Goal: Task Accomplishment & Management: Use online tool/utility

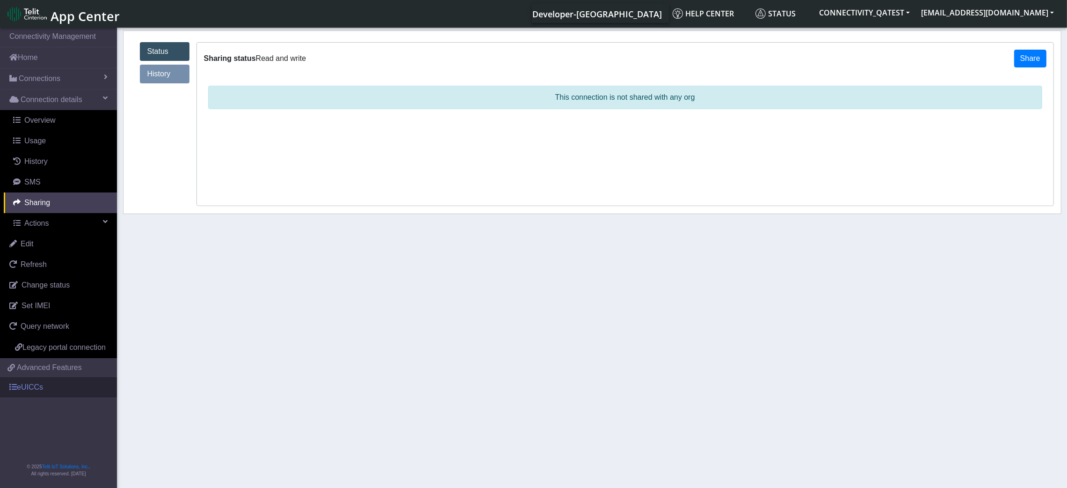
click at [48, 392] on link "eUICCs" at bounding box center [58, 387] width 117 height 21
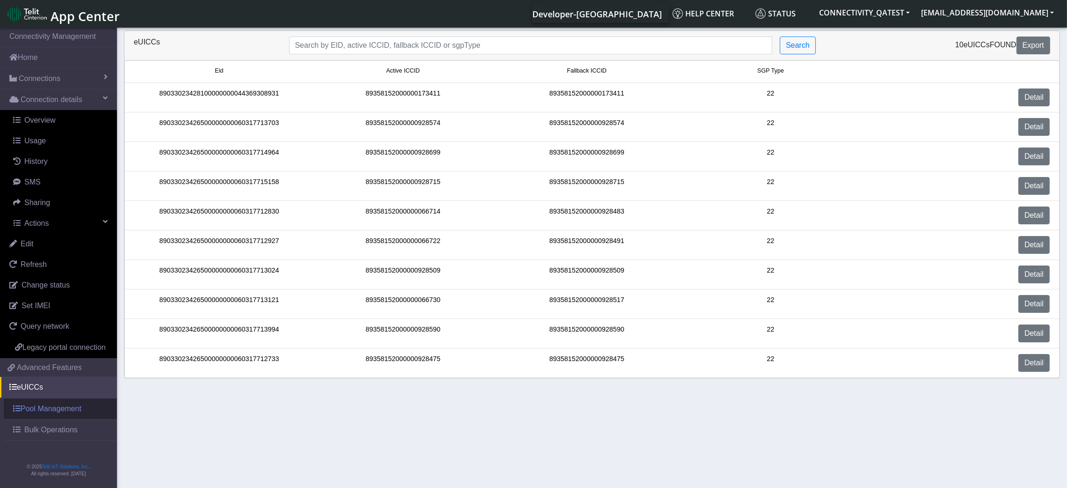
click at [61, 407] on link "Pool Management" at bounding box center [60, 408] width 113 height 21
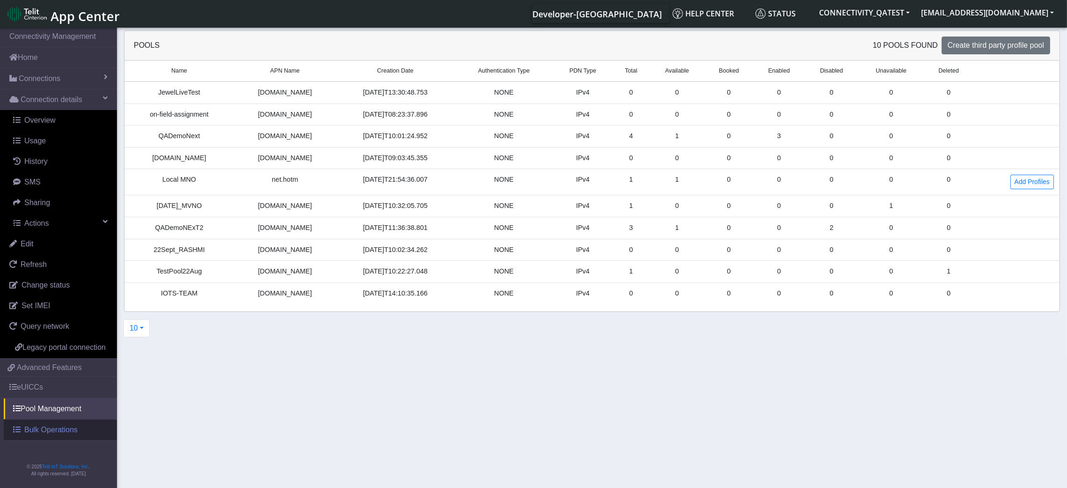
click at [63, 433] on span "Bulk Operations" at bounding box center [50, 429] width 53 height 11
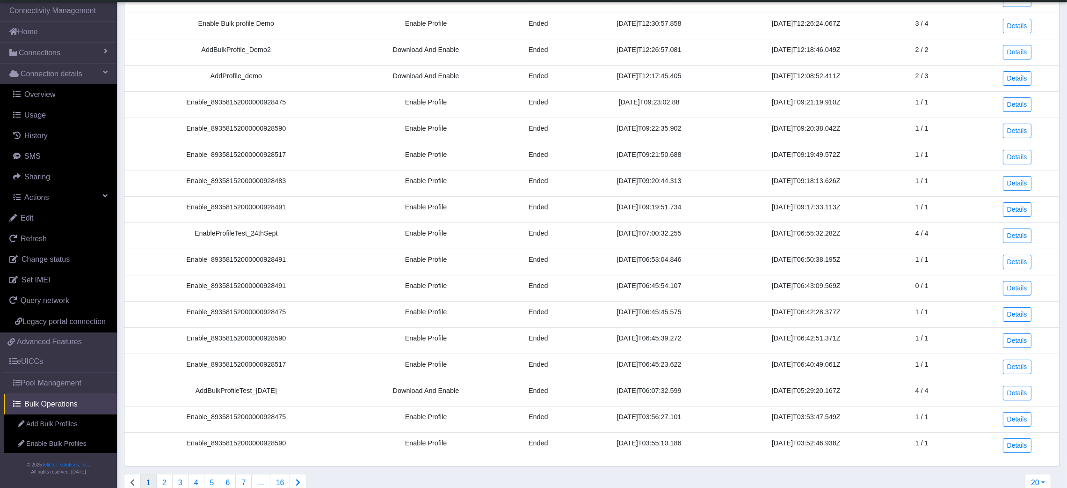
scroll to position [164, 0]
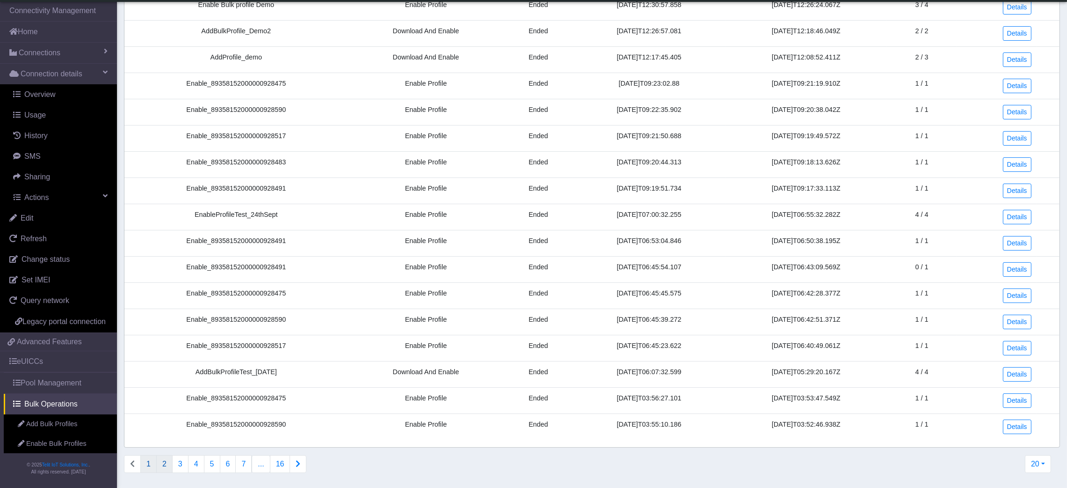
click at [168, 462] on button "2" at bounding box center [164, 464] width 16 height 18
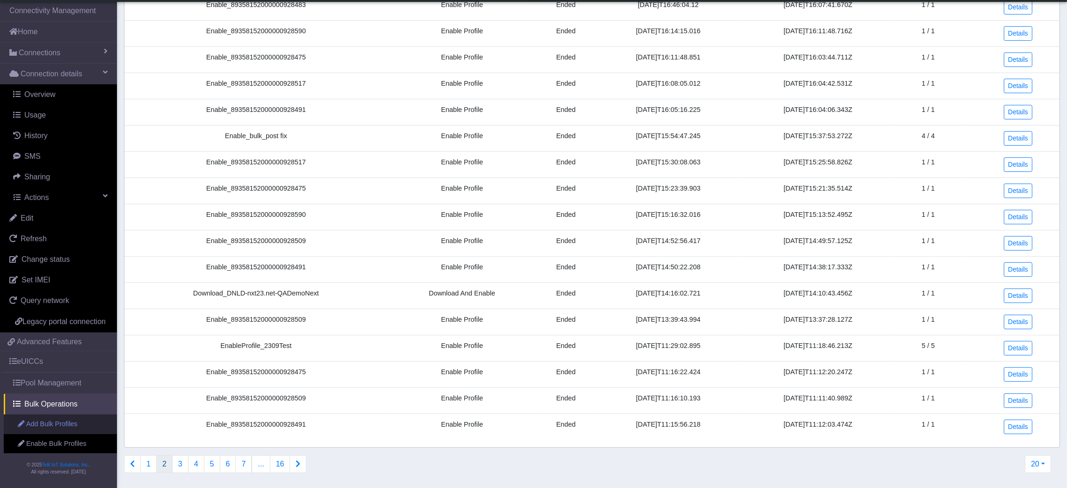
click at [68, 434] on link "Add Bulk Profiles" at bounding box center [60, 424] width 113 height 20
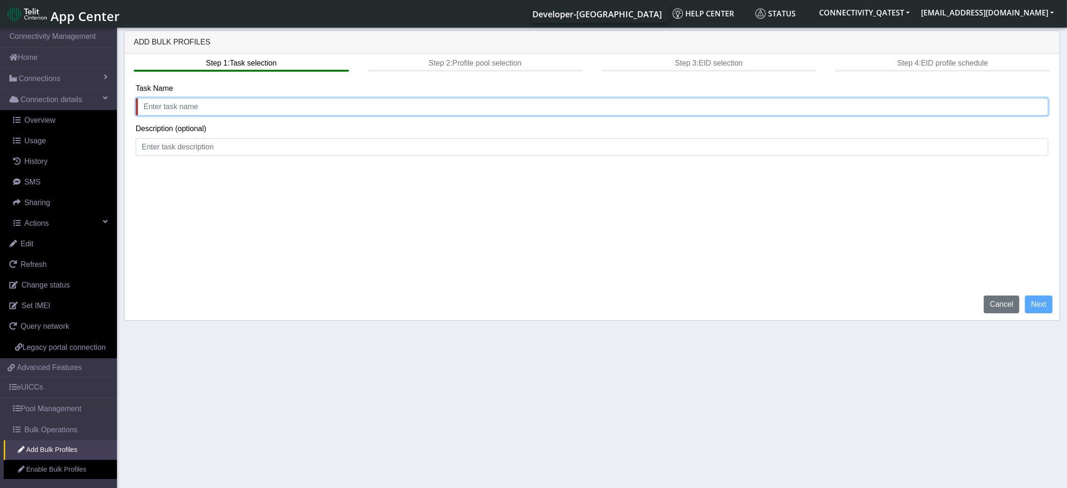
click at [261, 111] on input "text" at bounding box center [592, 107] width 913 height 18
type input "test"
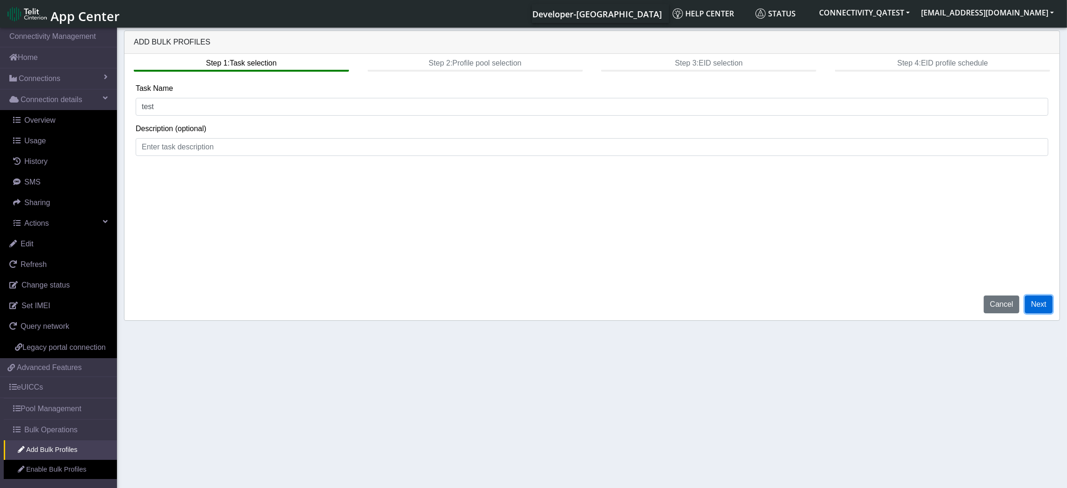
click at [1048, 302] on button "Next" at bounding box center [1039, 304] width 28 height 18
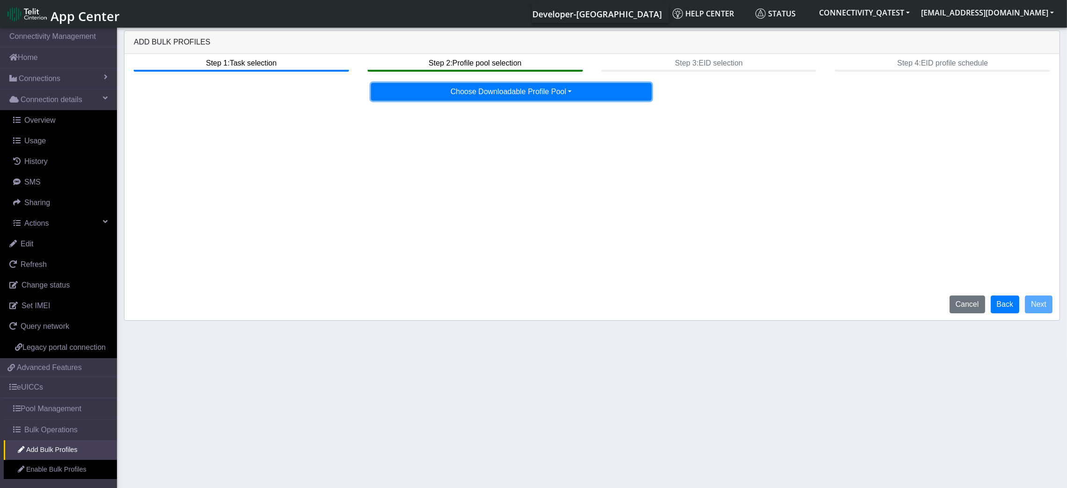
click at [510, 93] on button "Choose Downloadable Profile Pool" at bounding box center [511, 92] width 281 height 18
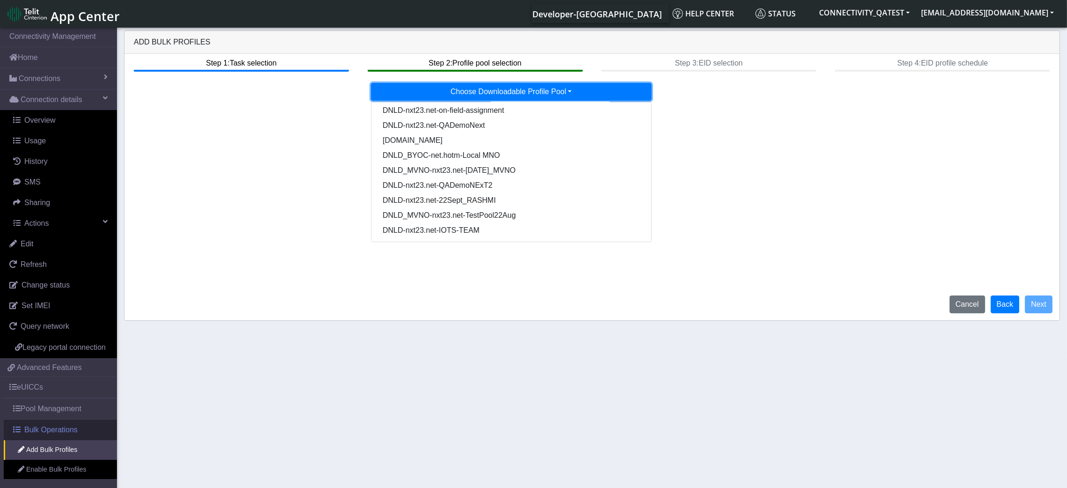
scroll to position [36, 0]
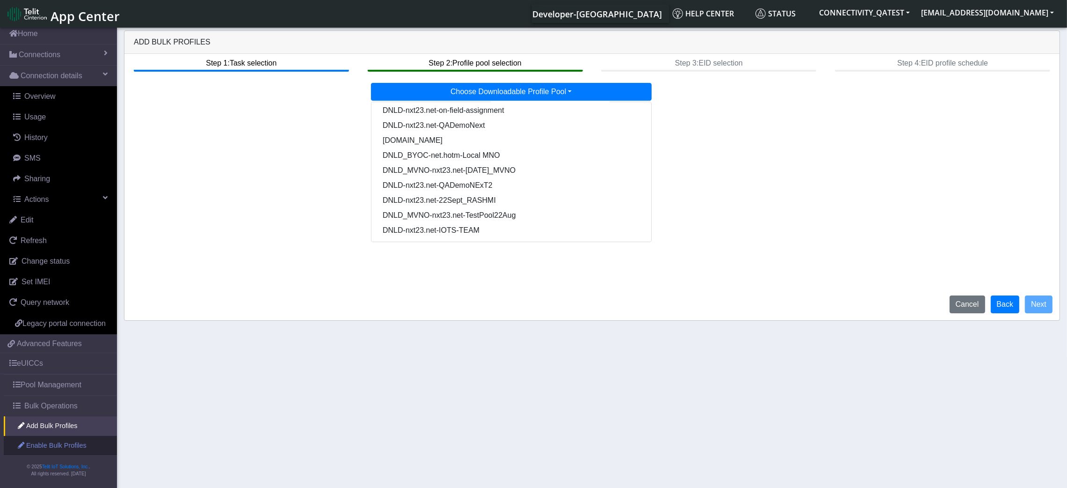
click at [77, 446] on link "Enable Bulk Profiles" at bounding box center [60, 446] width 113 height 20
